Goal: Information Seeking & Learning: Learn about a topic

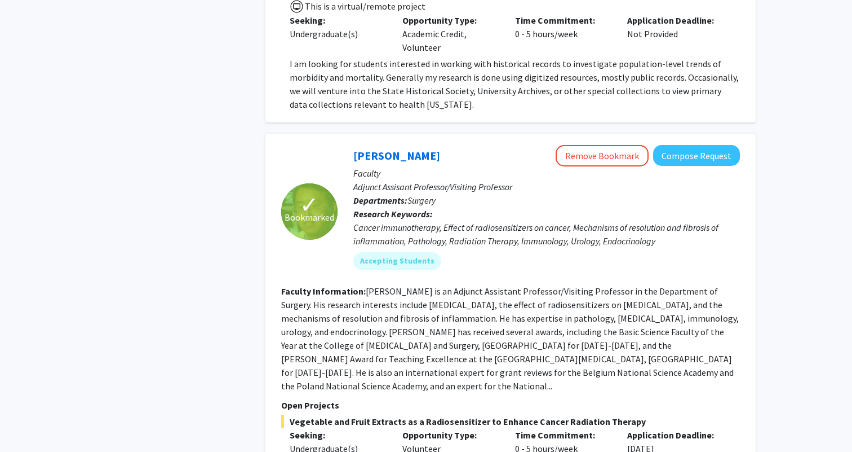
scroll to position [2926, 0]
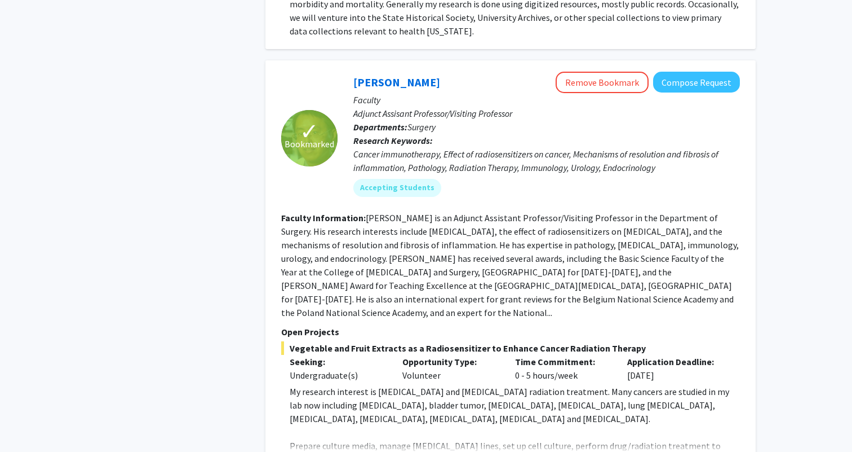
click at [453, 212] on fg-read-more "[PERSON_NAME] is an Adjunct Assistant Professor/Visiting Professor in the Depar…" at bounding box center [510, 265] width 458 height 106
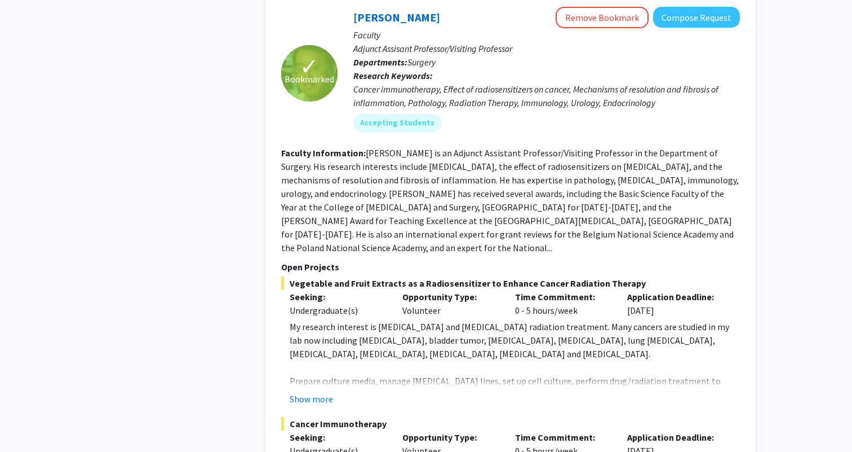
scroll to position [2978, 0]
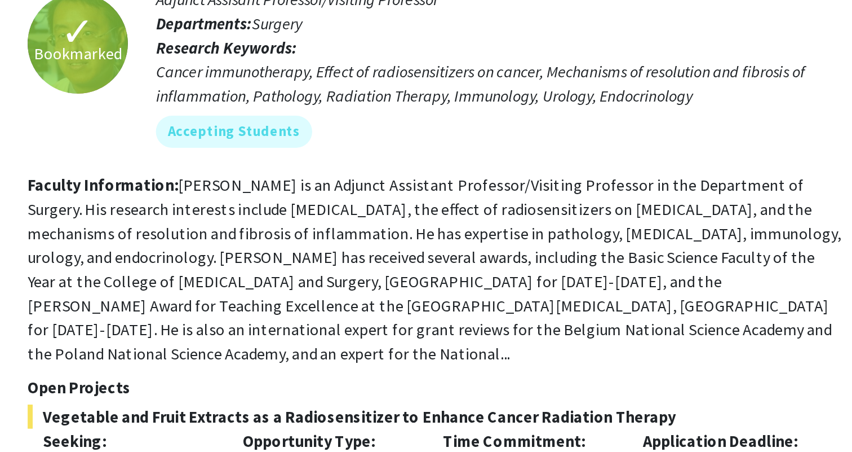
click at [551, 303] on div "Time Commitment: 0 - 5 hours/week" at bounding box center [563, 316] width 113 height 27
drag, startPoint x: 551, startPoint y: 269, endPoint x: 556, endPoint y: 260, distance: 10.3
click at [556, 303] on div "Time Commitment: 0 - 5 hours/week" at bounding box center [563, 316] width 113 height 27
click at [556, 303] on p "Time Commitment:" at bounding box center [563, 310] width 96 height 14
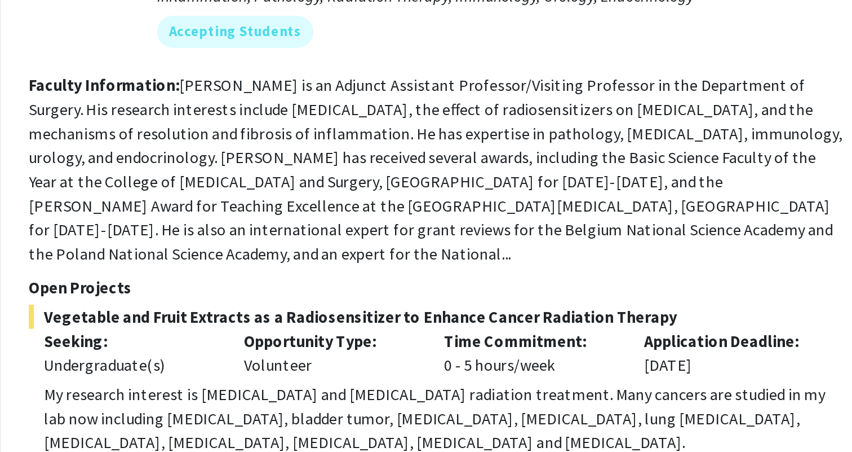
click at [656, 303] on p "Application Deadline:" at bounding box center [675, 310] width 96 height 14
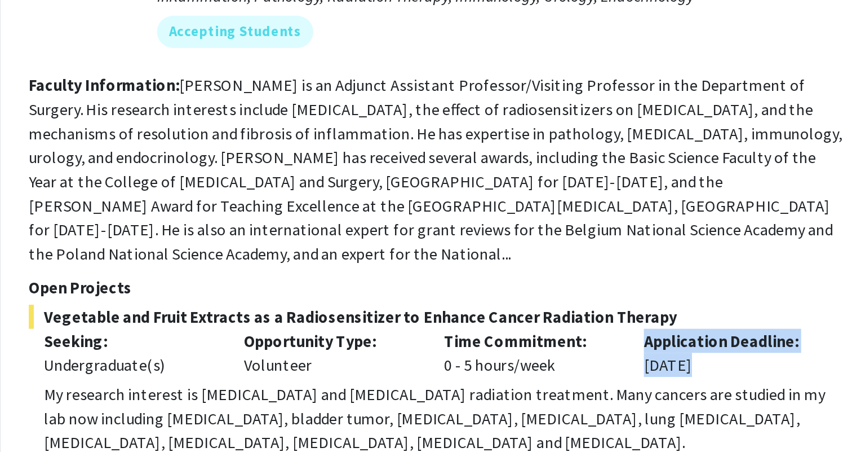
drag, startPoint x: 656, startPoint y: 252, endPoint x: 656, endPoint y: 263, distance: 11.3
click at [656, 303] on div "Application Deadline: [DATE]" at bounding box center [675, 316] width 113 height 27
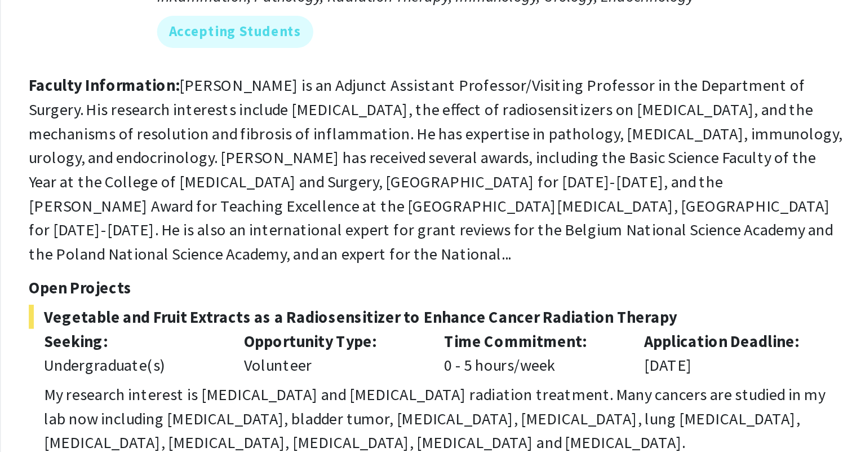
click at [308, 405] on button "Show more" at bounding box center [311, 412] width 43 height 14
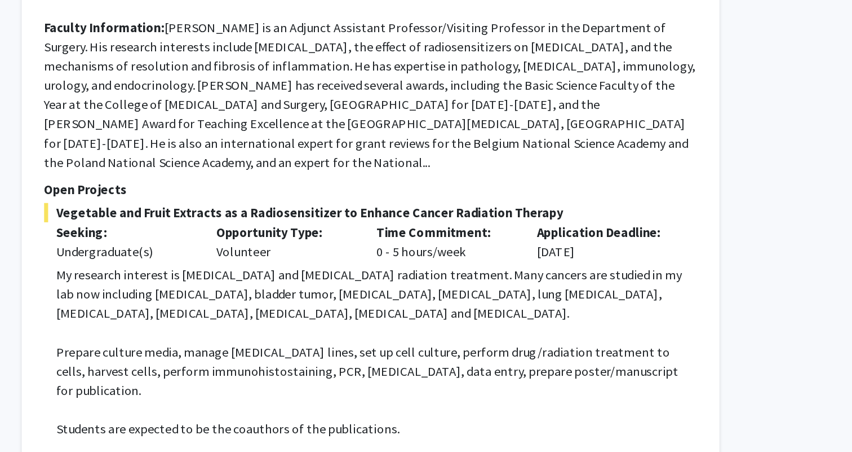
scroll to position [2996, 0]
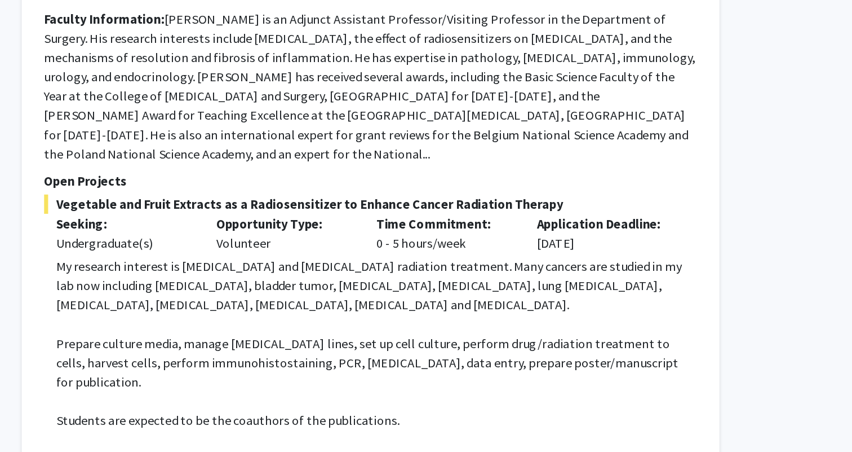
click at [578, 449] on p "Required Skills" at bounding box center [515, 456] width 450 height 14
click at [586, 369] on span "Prepare culture media, manage [MEDICAL_DATA] lines, set up cell culture, perfor…" at bounding box center [508, 388] width 437 height 38
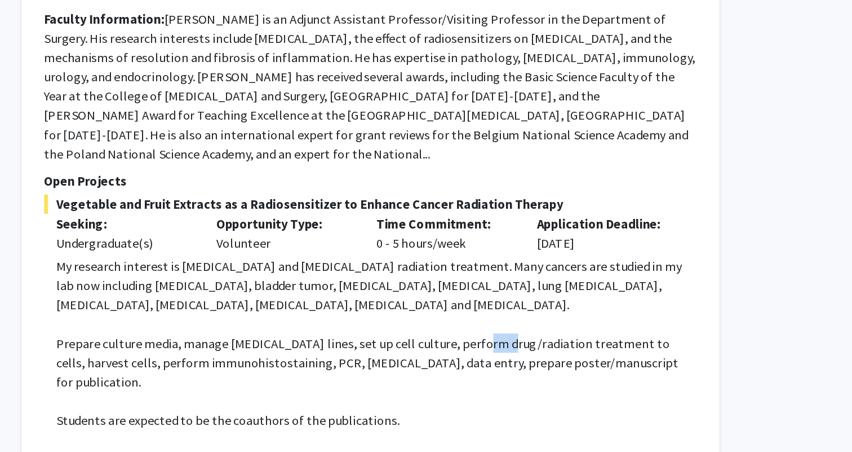
click at [586, 369] on span "Prepare culture media, manage [MEDICAL_DATA] lines, set up cell culture, perfor…" at bounding box center [508, 388] width 437 height 38
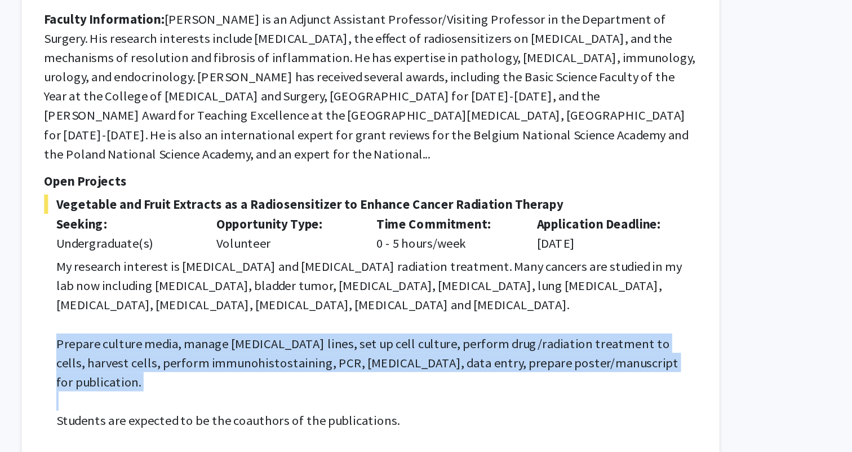
click at [586, 369] on span "Prepare culture media, manage [MEDICAL_DATA] lines, set up cell culture, perfor…" at bounding box center [508, 388] width 437 height 38
click at [582, 409] on p at bounding box center [515, 416] width 450 height 14
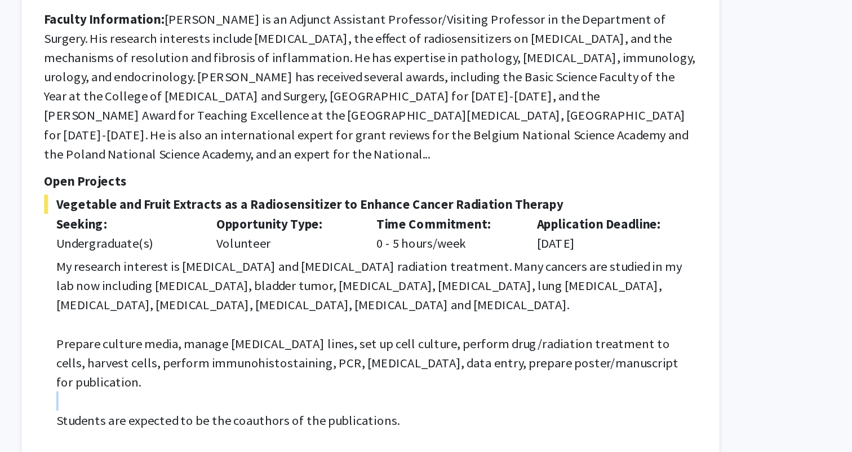
click at [582, 409] on p at bounding box center [515, 416] width 450 height 14
click at [581, 422] on p "Students are expected to be the coauthors of the publications." at bounding box center [515, 429] width 450 height 14
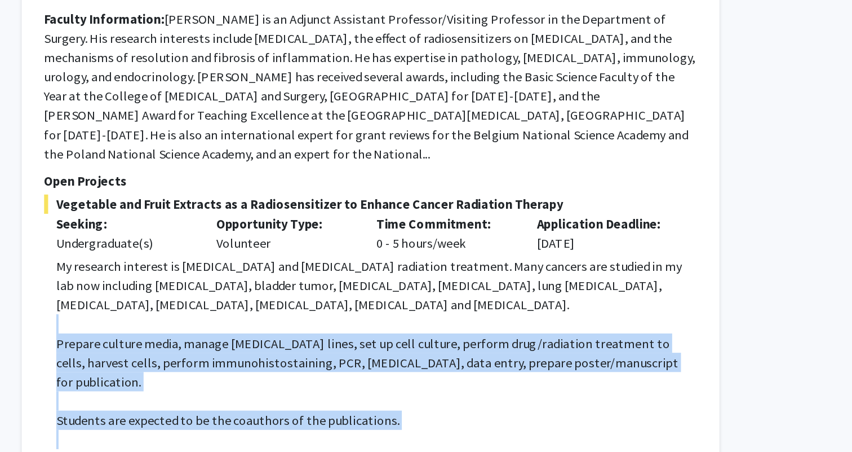
drag, startPoint x: 581, startPoint y: 356, endPoint x: 599, endPoint y: 306, distance: 53.7
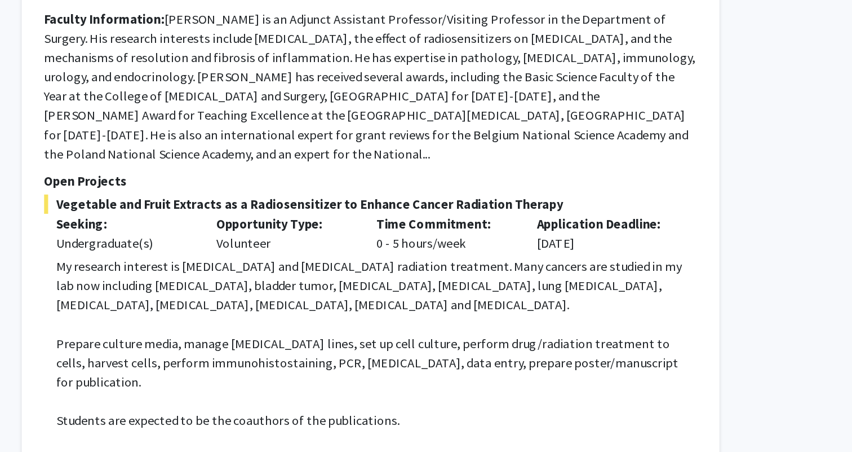
click at [596, 314] on p "My research interest is [MEDICAL_DATA] and [MEDICAL_DATA] radiation treatment. …" at bounding box center [515, 334] width 450 height 41
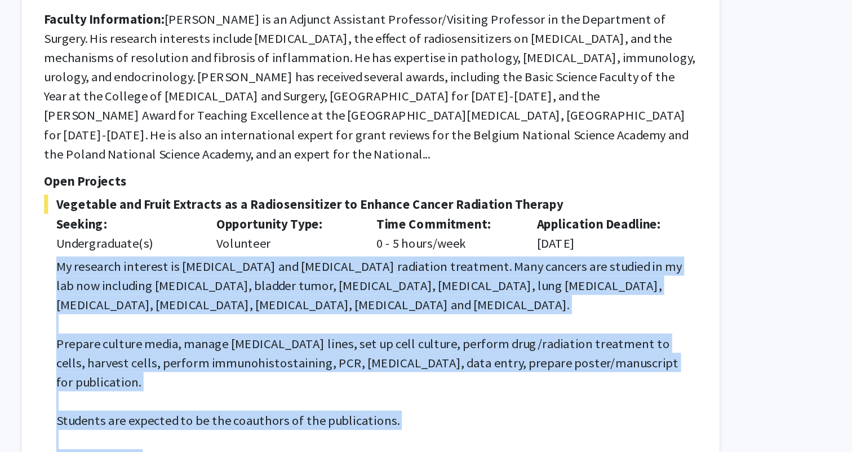
drag, startPoint x: 596, startPoint y: 287, endPoint x: 570, endPoint y: 382, distance: 98.9
click at [571, 422] on p "Students are expected to be the coauthors of the publications." at bounding box center [515, 429] width 450 height 14
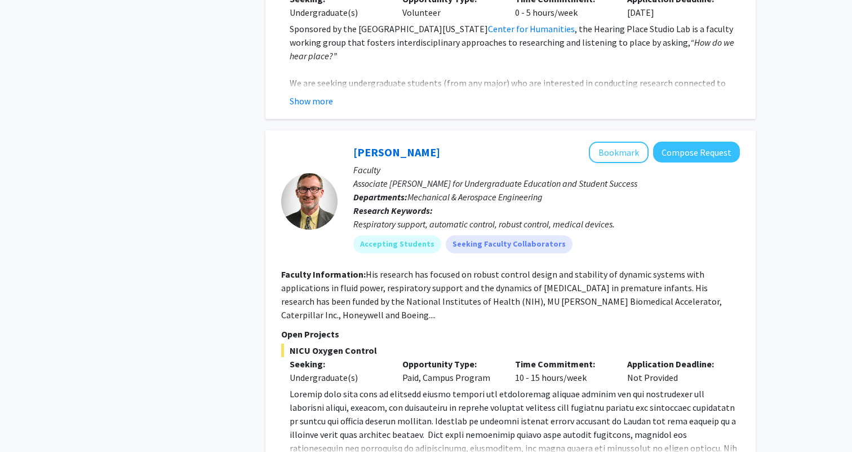
scroll to position [5255, 0]
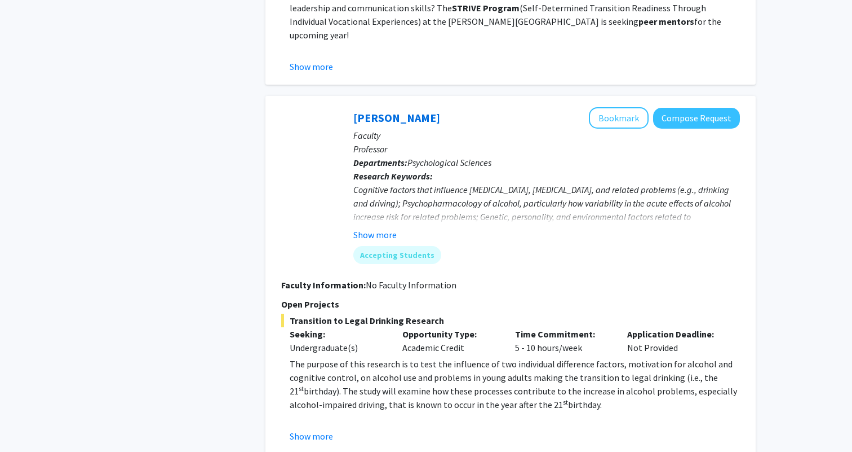
scroll to position [2787, 0]
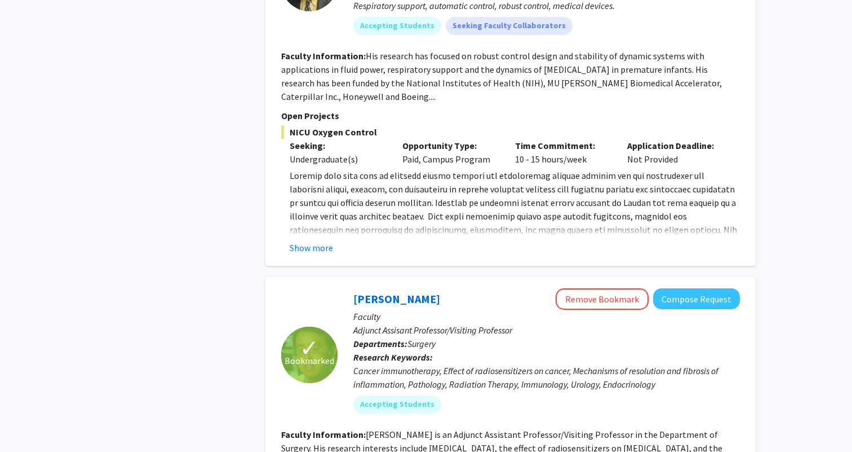
scroll to position [2672, 0]
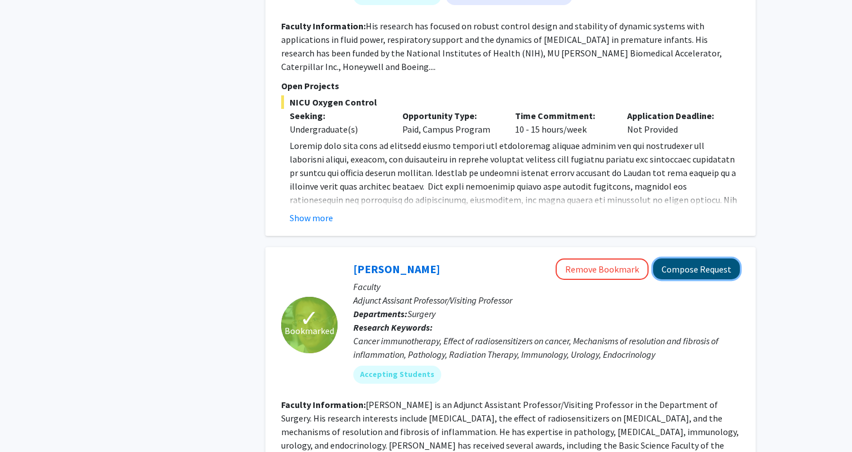
click at [687, 258] on button "Compose Request" at bounding box center [696, 268] width 87 height 21
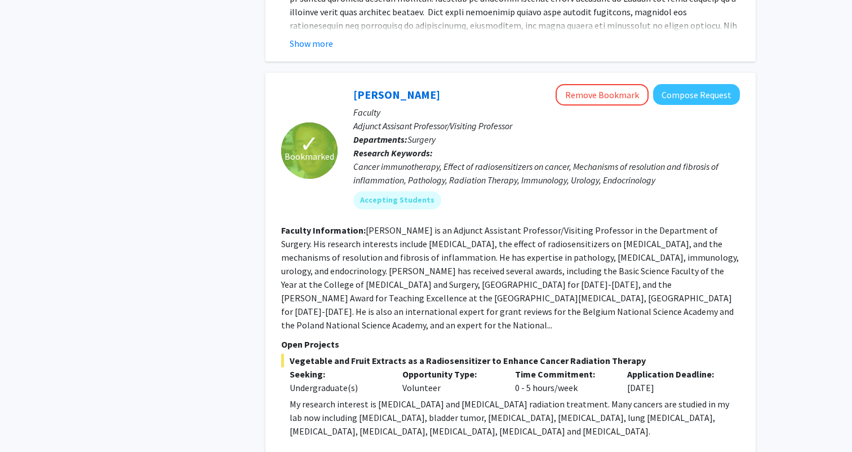
scroll to position [2890, 0]
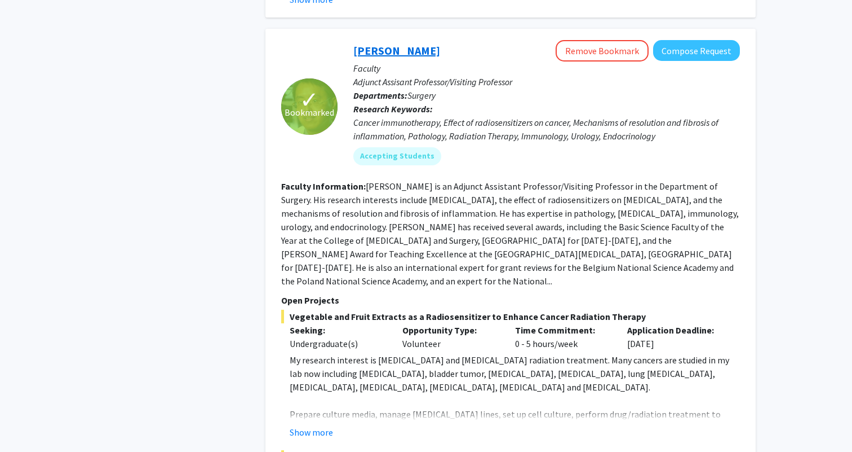
click at [399, 43] on link "[PERSON_NAME]" at bounding box center [396, 50] width 87 height 14
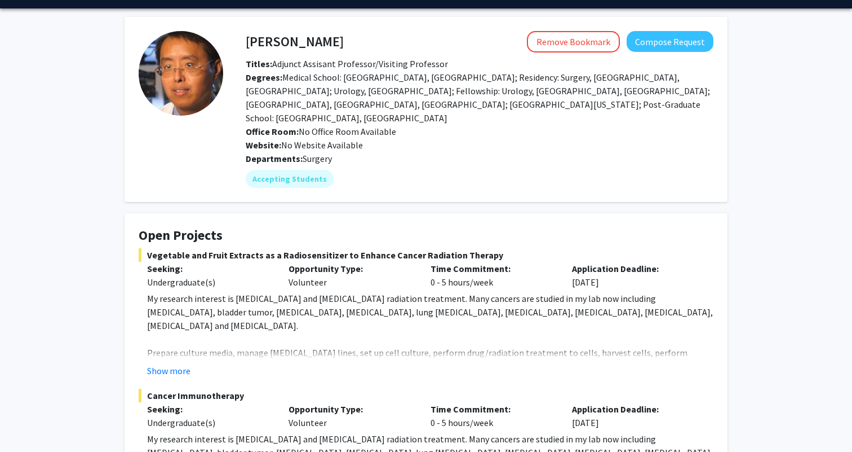
scroll to position [33, 0]
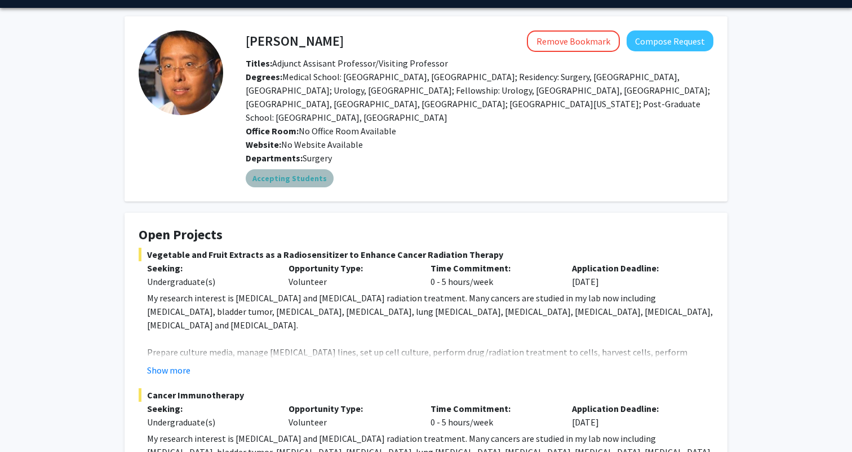
click at [300, 169] on mat-chip "Accepting Students" at bounding box center [290, 178] width 88 height 18
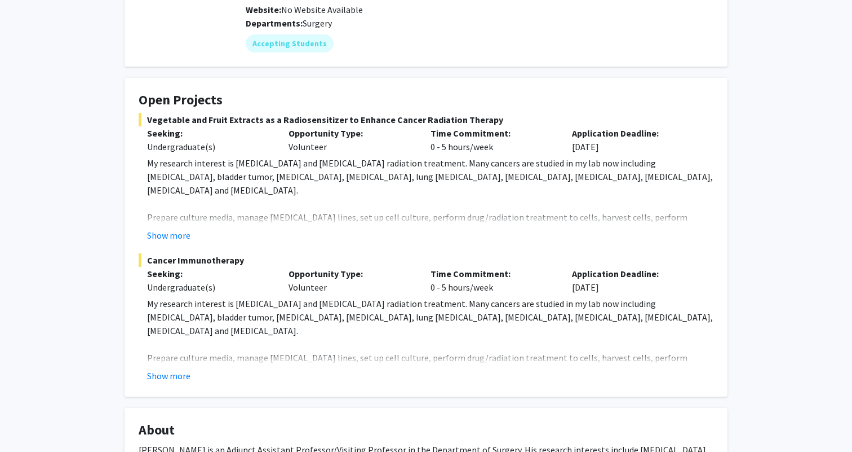
scroll to position [170, 0]
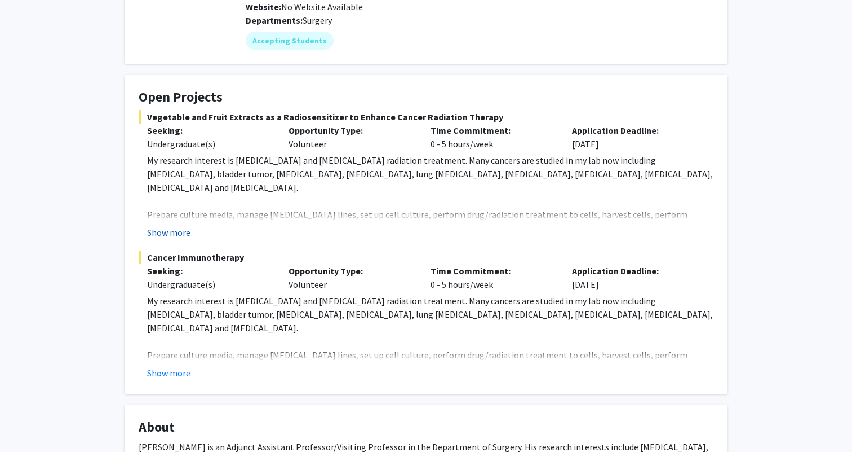
click at [167, 226] on button "Show more" at bounding box center [168, 233] width 43 height 14
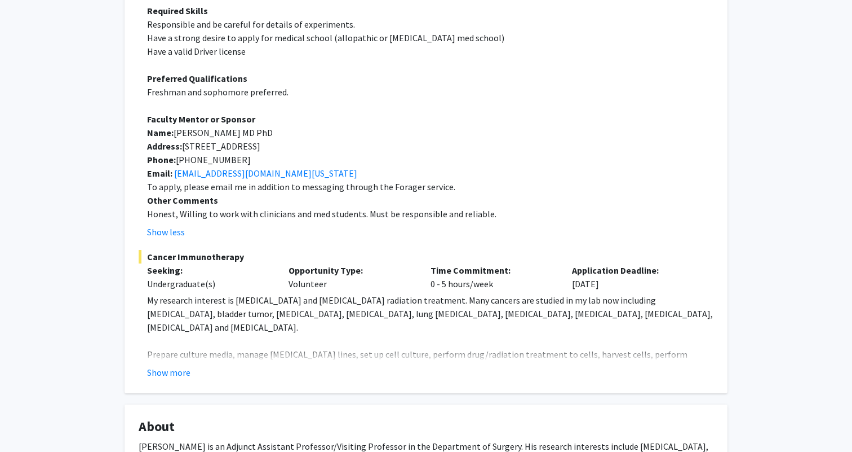
scroll to position [474, 0]
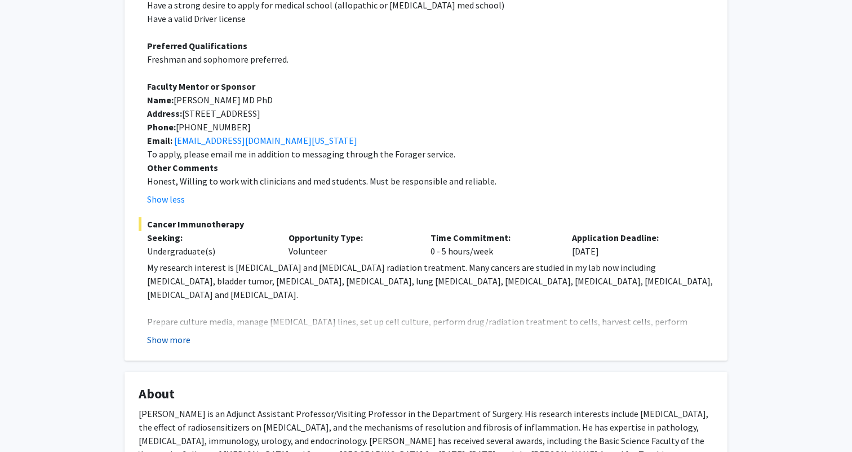
click at [176, 333] on button "Show more" at bounding box center [168, 340] width 43 height 14
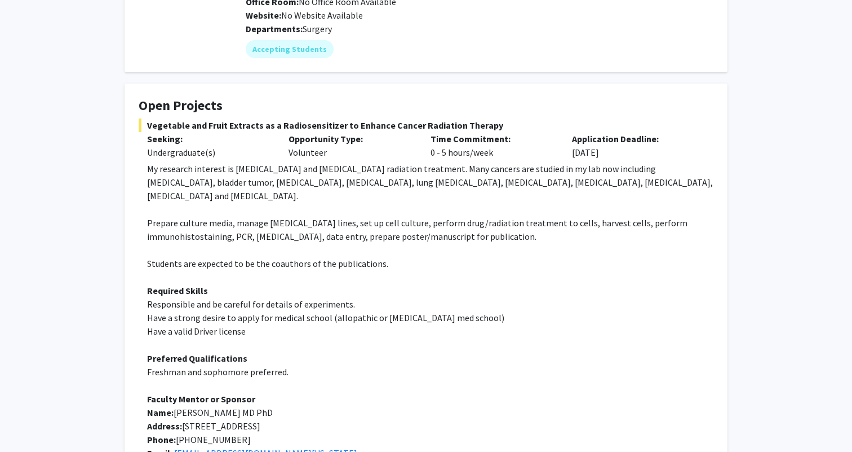
scroll to position [155, 0]
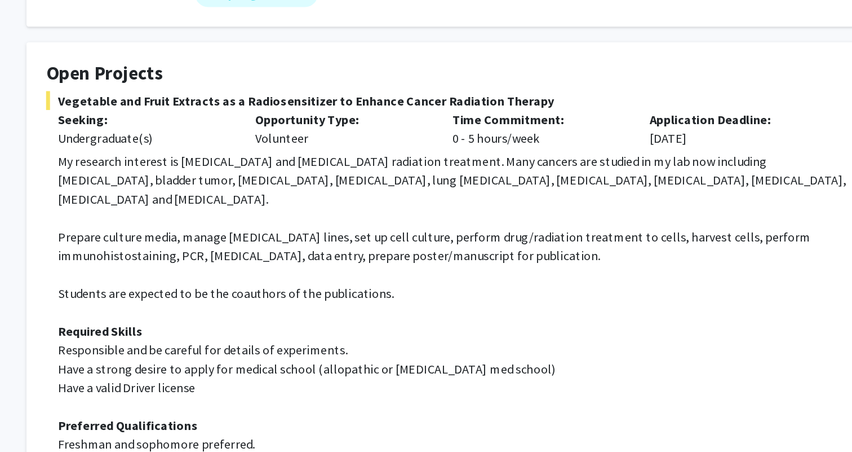
click at [251, 223] on p "Prepare culture media, manage [MEDICAL_DATA] lines, set up cell culture, perfor…" at bounding box center [430, 236] width 567 height 27
click at [264, 139] on p "Seeking:" at bounding box center [209, 146] width 125 height 14
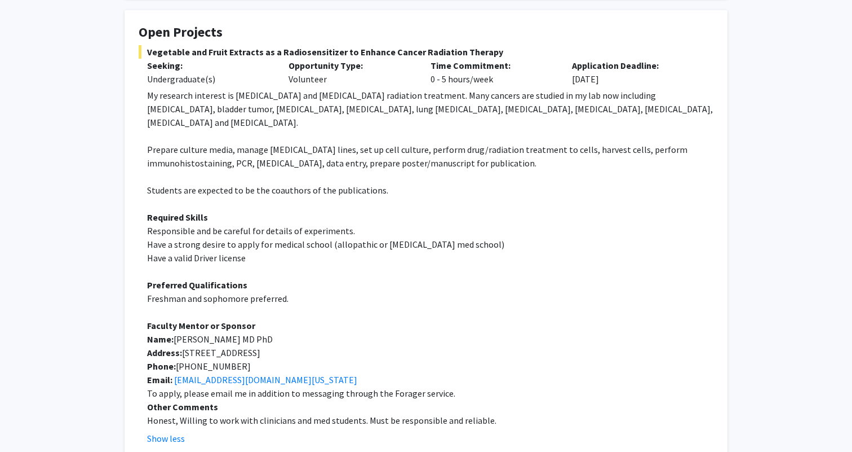
scroll to position [233, 0]
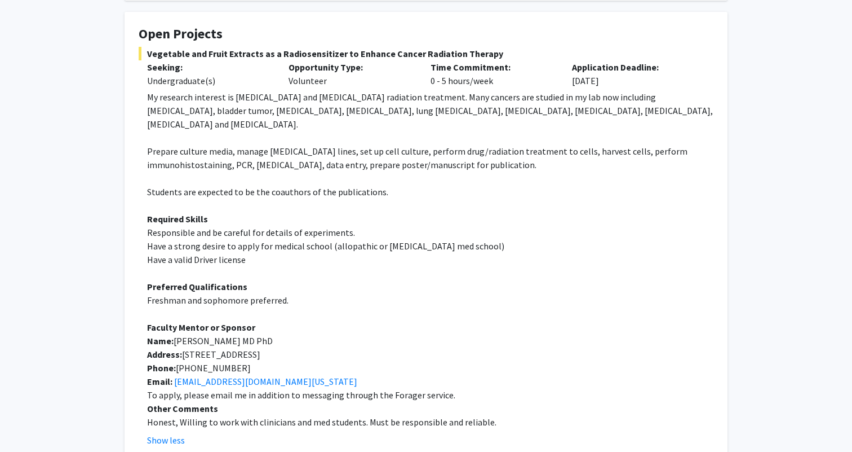
click at [315, 47] on span "Vegetable and Fruit Extracts as a Radiosensitizer to Enhance Cancer Radiation T…" at bounding box center [426, 54] width 575 height 14
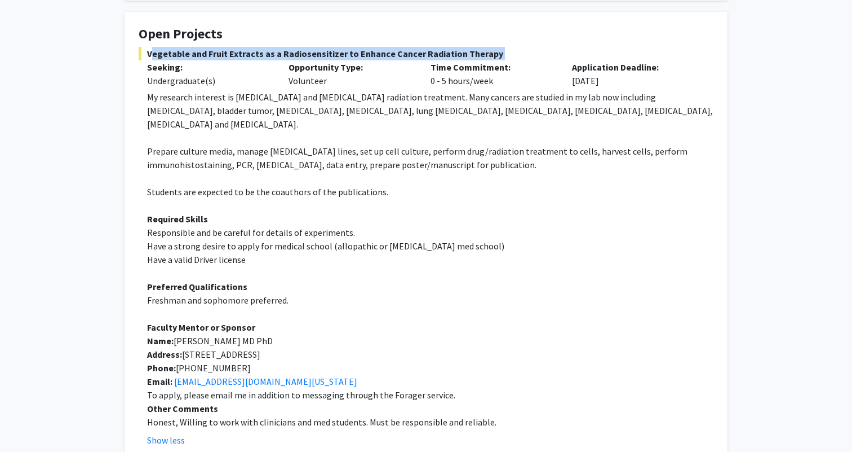
click at [315, 47] on span "Vegetable and Fruit Extracts as a Radiosensitizer to Enhance Cancer Radiation T…" at bounding box center [426, 54] width 575 height 14
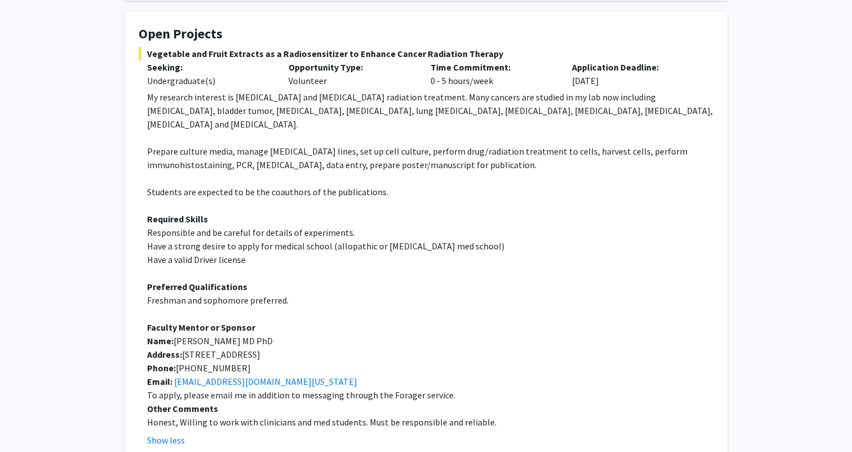
click at [321, 240] on span "Have a strong desire to apply for medical school (allopathic or [MEDICAL_DATA] …" at bounding box center [325, 245] width 357 height 11
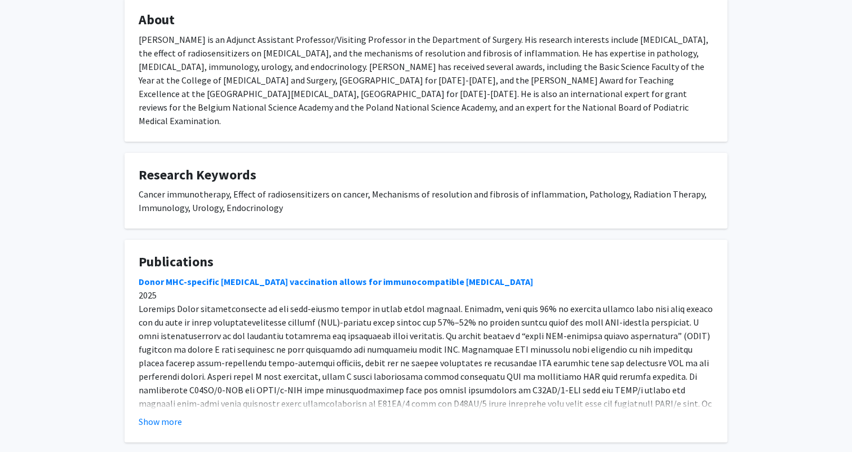
scroll to position [1125, 0]
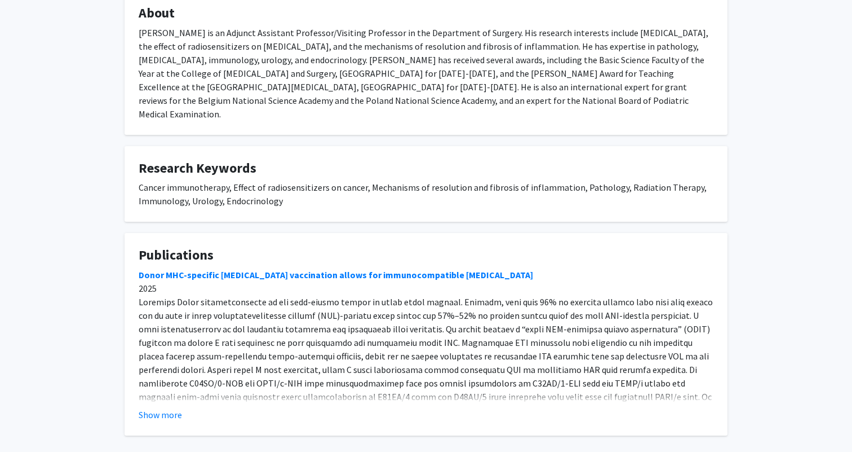
click at [192, 408] on div "Show more" at bounding box center [426, 415] width 575 height 14
click at [189, 408] on div "Show more" at bounding box center [426, 415] width 575 height 14
click at [168, 408] on button "Show more" at bounding box center [160, 415] width 43 height 14
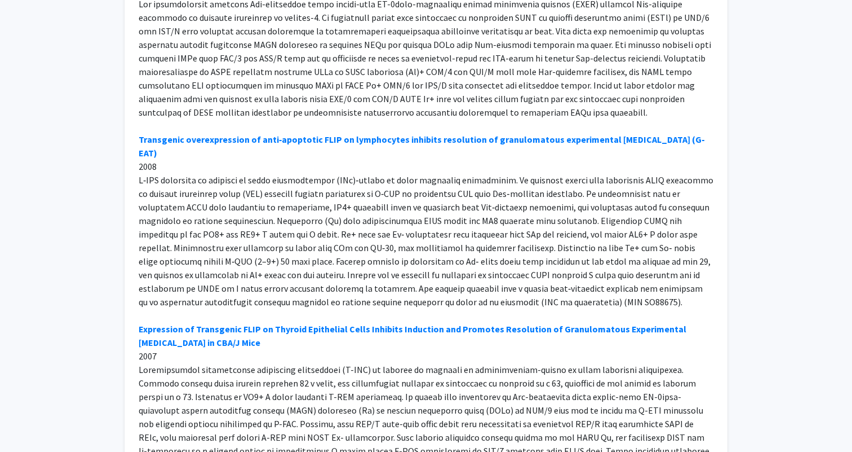
scroll to position [0, 0]
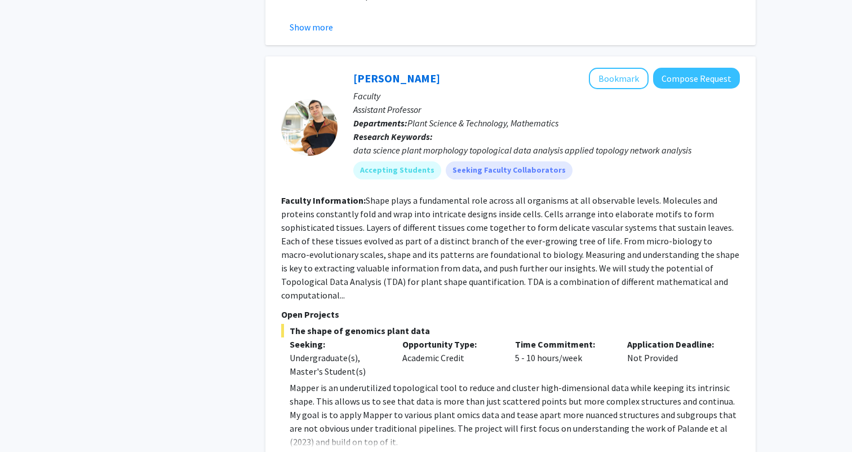
scroll to position [3982, 0]
